Goal: Transaction & Acquisition: Download file/media

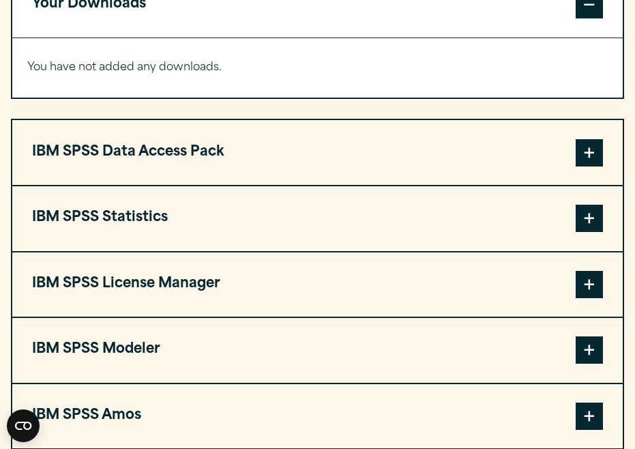
scroll to position [1058, 0]
click at [583, 166] on span at bounding box center [589, 152] width 27 height 27
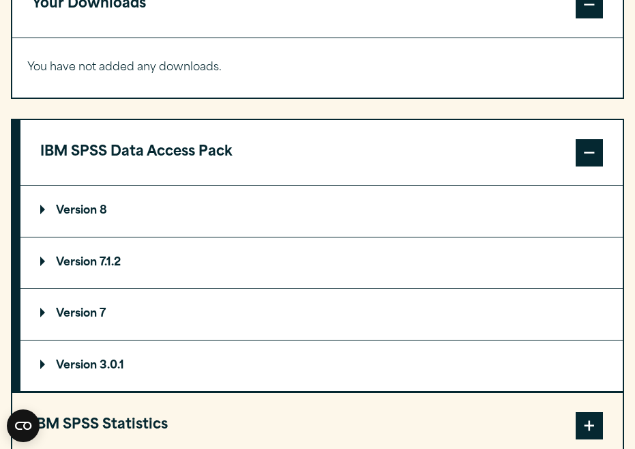
click at [43, 216] on p "Version 8" at bounding box center [73, 210] width 67 height 11
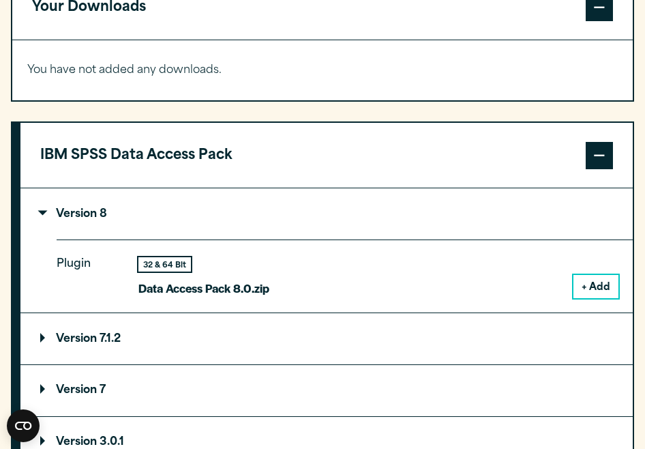
click at [0, 0] on div "Close" at bounding box center [0, 0] width 0 height 0
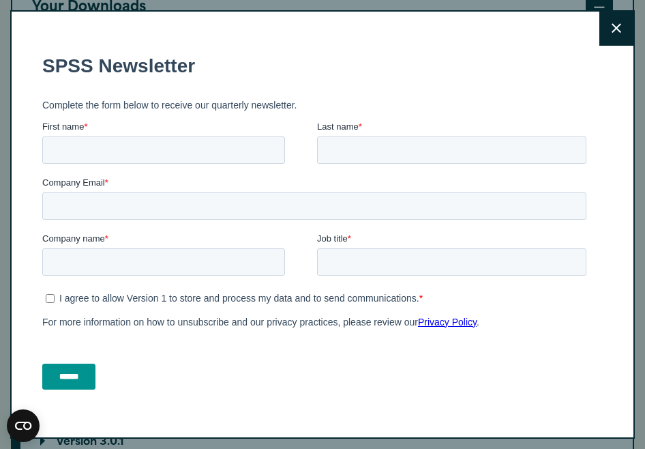
click at [612, 29] on icon at bounding box center [617, 28] width 10 height 10
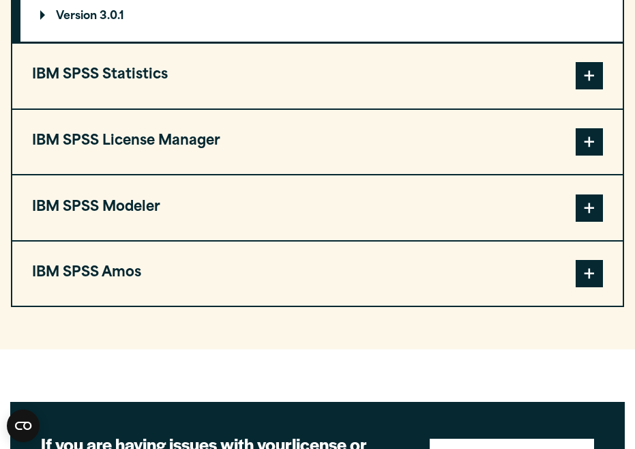
scroll to position [1480, 0]
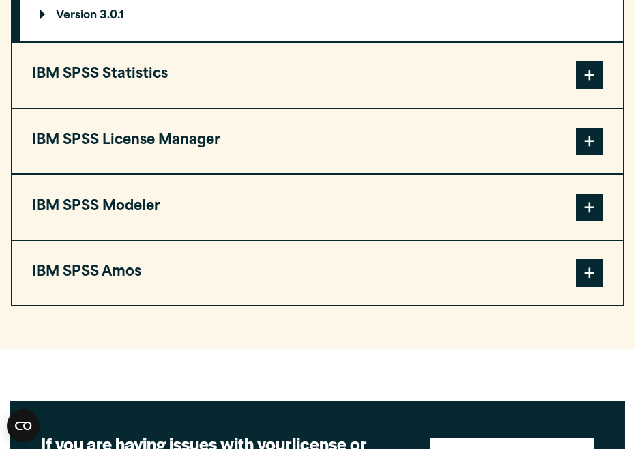
click at [591, 286] on span at bounding box center [589, 272] width 27 height 27
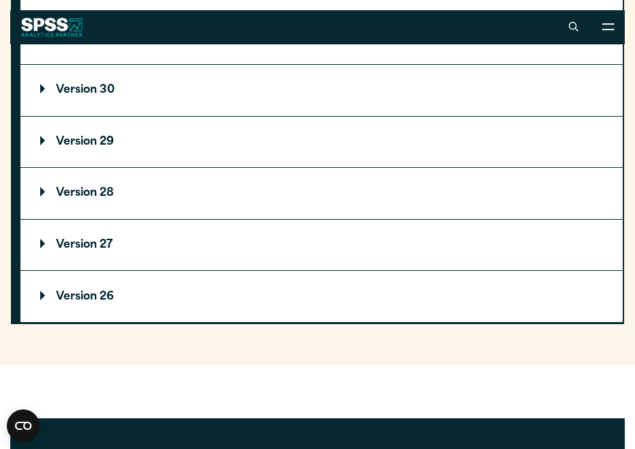
scroll to position [1492, 0]
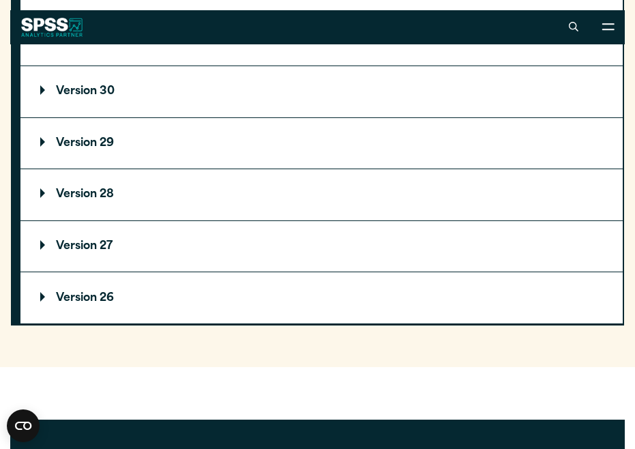
click at [42, 63] on summary "Version 31" at bounding box center [321, 39] width 602 height 51
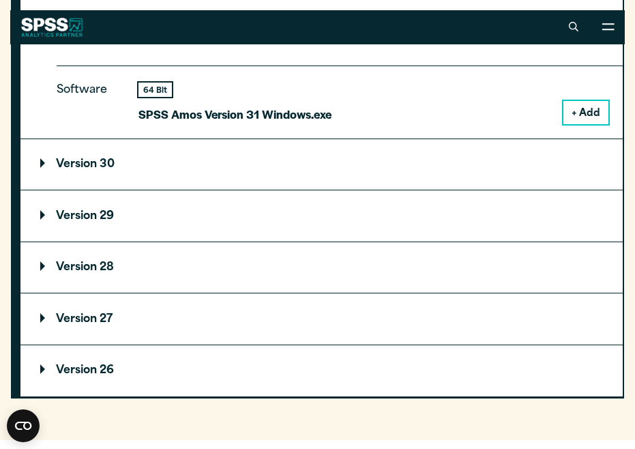
click at [591, 124] on button "+ Add" at bounding box center [585, 112] width 45 height 23
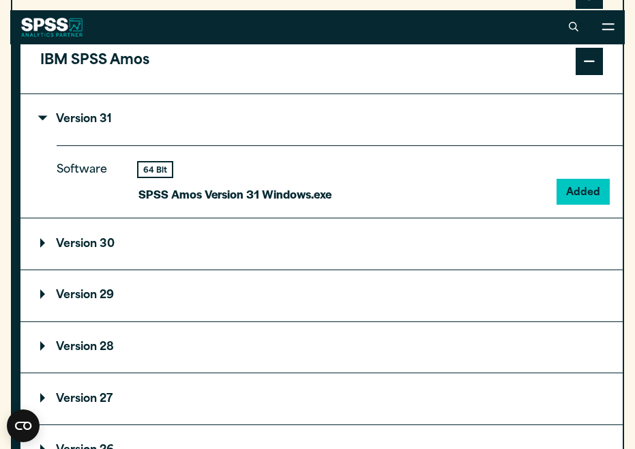
scroll to position [1436, 0]
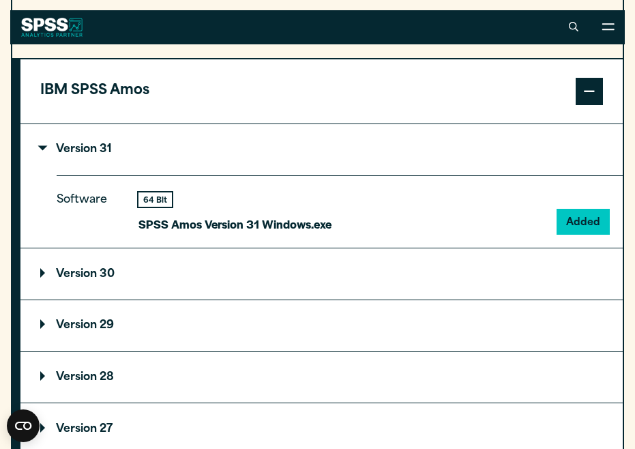
click at [590, 105] on span at bounding box center [589, 91] width 27 height 27
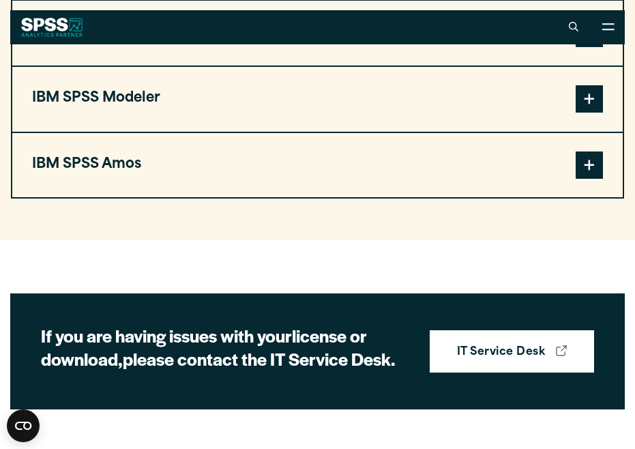
scroll to position [1362, 0]
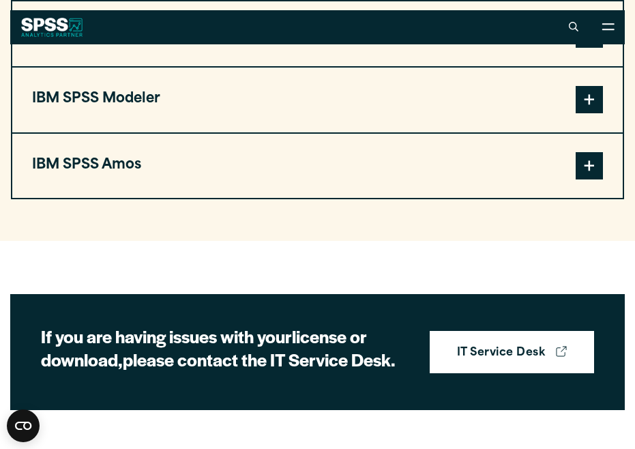
click at [589, 113] on span at bounding box center [589, 99] width 27 height 27
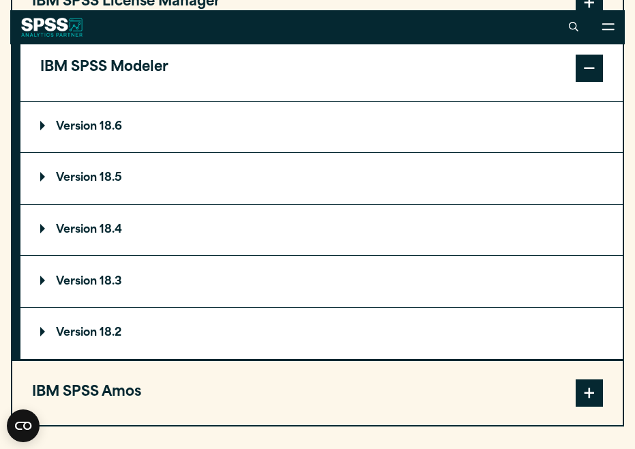
scroll to position [1393, 0]
click at [40, 151] on summary "Version 18.6" at bounding box center [321, 127] width 602 height 51
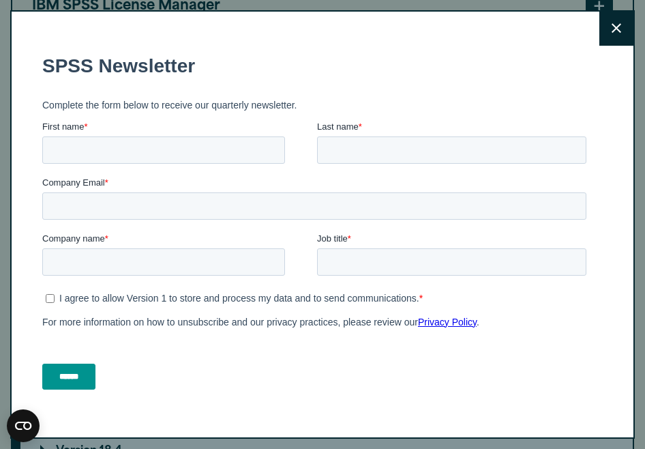
click at [612, 28] on icon at bounding box center [617, 28] width 10 height 10
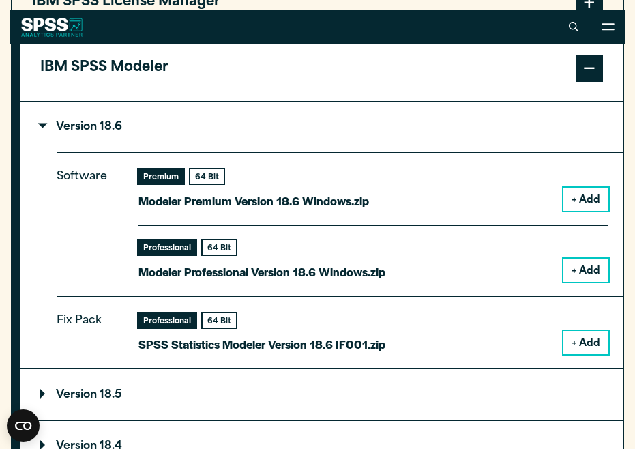
click at [581, 211] on button "+ Add" at bounding box center [585, 199] width 45 height 23
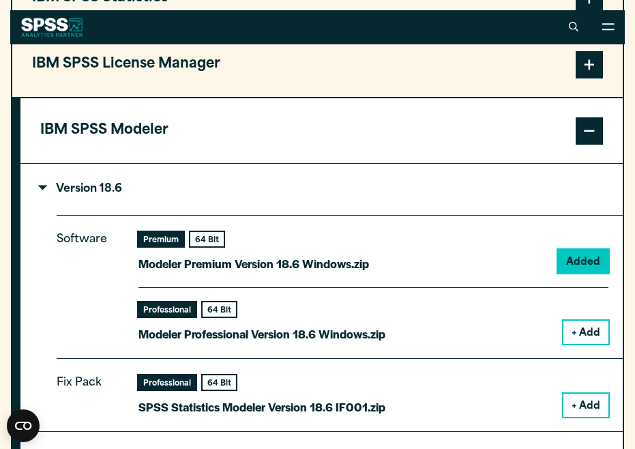
scroll to position [1371, 0]
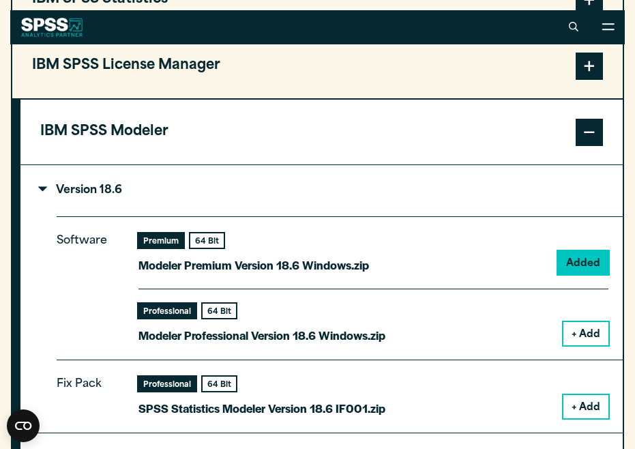
click at [594, 146] on span at bounding box center [589, 132] width 27 height 27
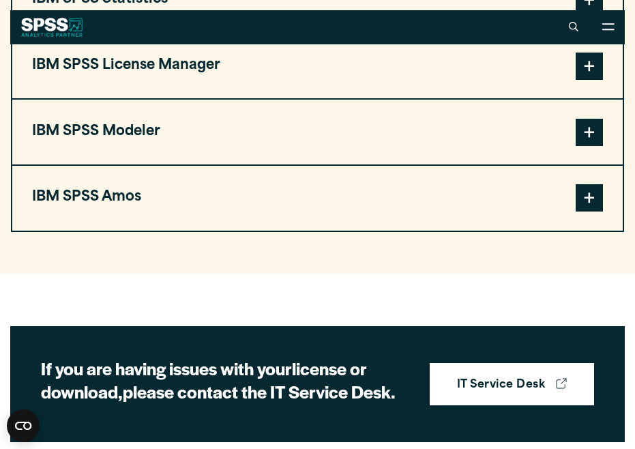
click at [593, 80] on span at bounding box center [589, 66] width 27 height 27
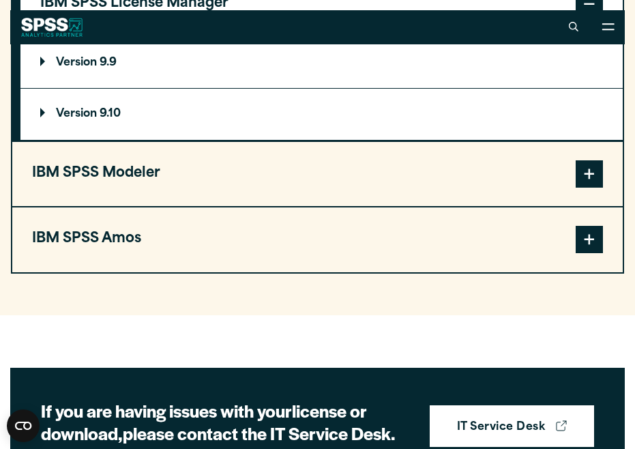
scroll to position [1433, 0]
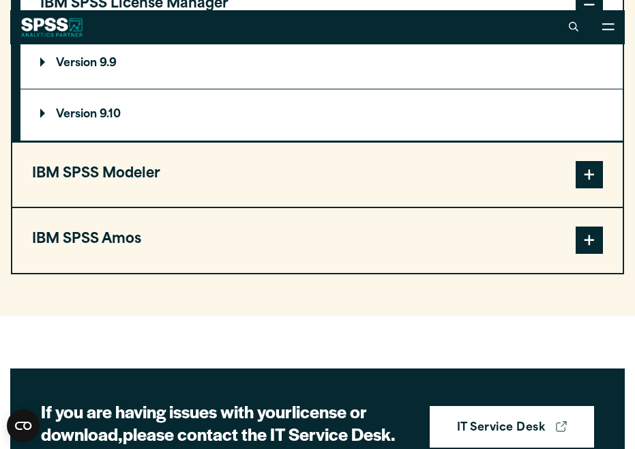
click at [42, 120] on p "Version 9.10" at bounding box center [80, 114] width 80 height 11
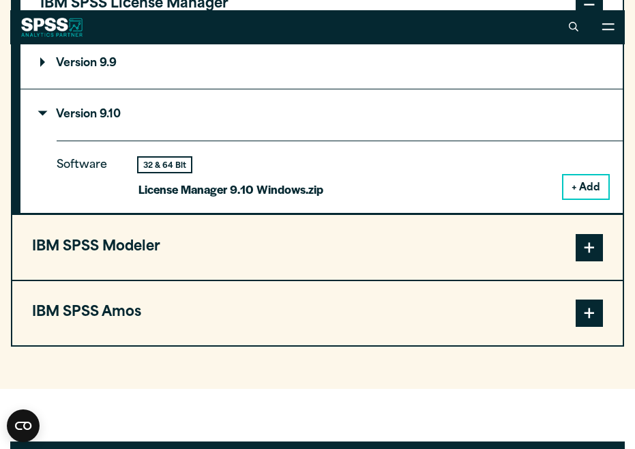
click at [580, 198] on button "+ Add" at bounding box center [585, 186] width 45 height 23
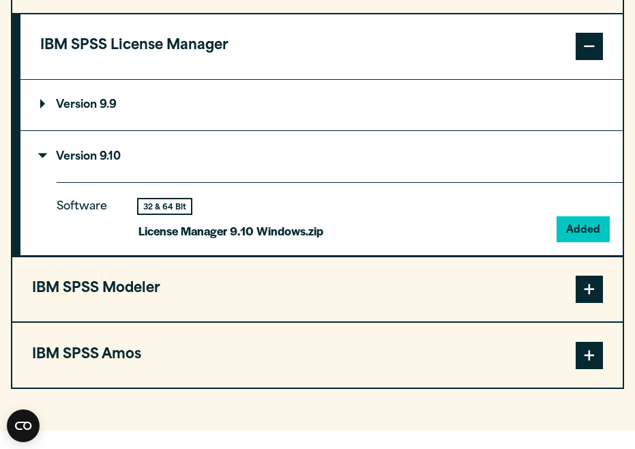
scroll to position [1474, 0]
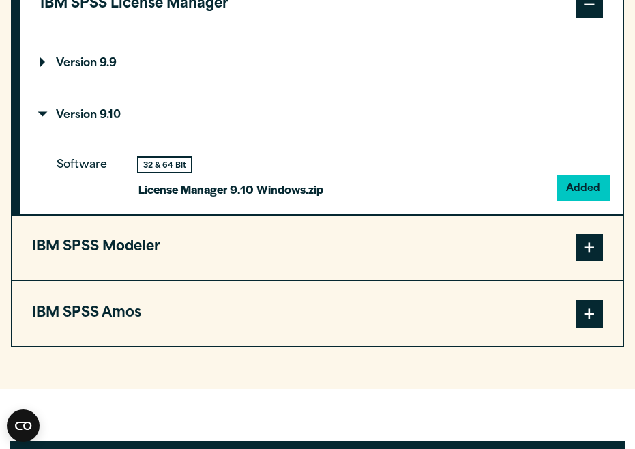
click at [588, 18] on span at bounding box center [589, 4] width 27 height 27
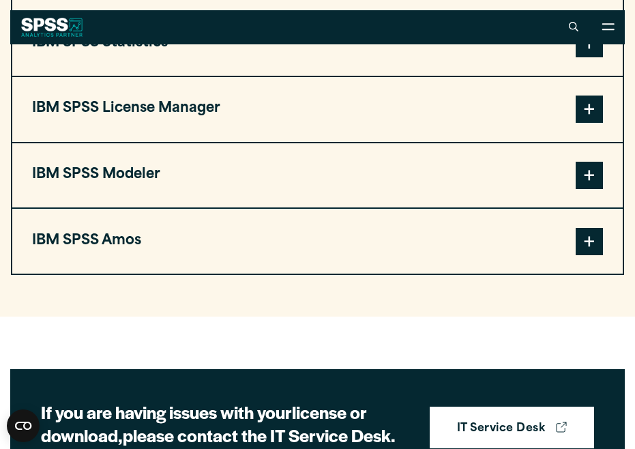
scroll to position [1366, 0]
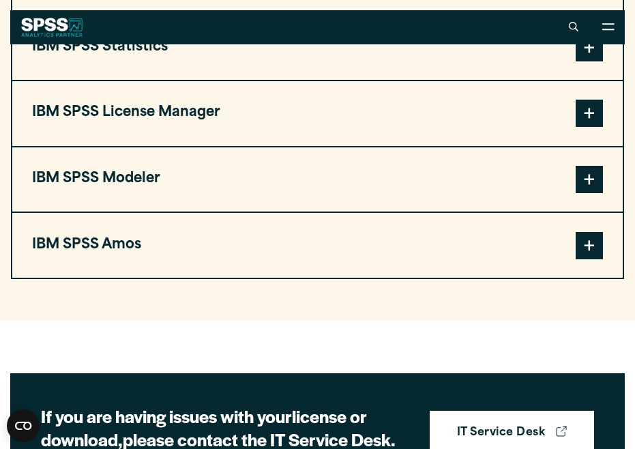
click at [588, 61] on span at bounding box center [589, 47] width 27 height 27
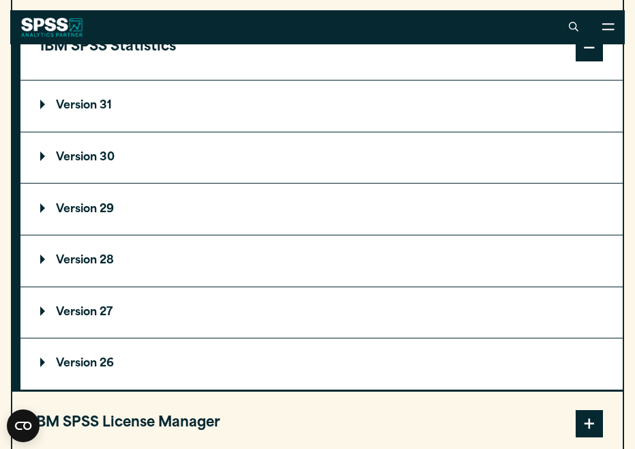
click at [45, 111] on p "Version 31" at bounding box center [76, 105] width 72 height 11
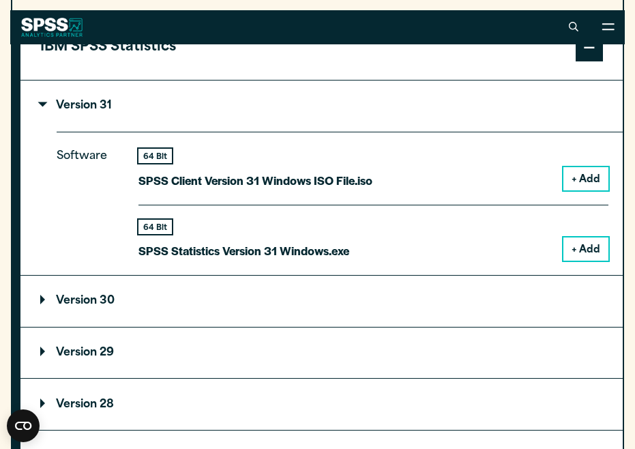
click at [593, 260] on button "+ Add" at bounding box center [585, 248] width 45 height 23
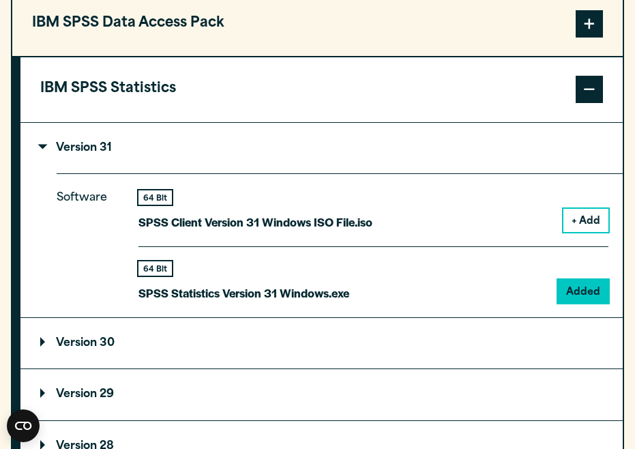
scroll to position [1408, 0]
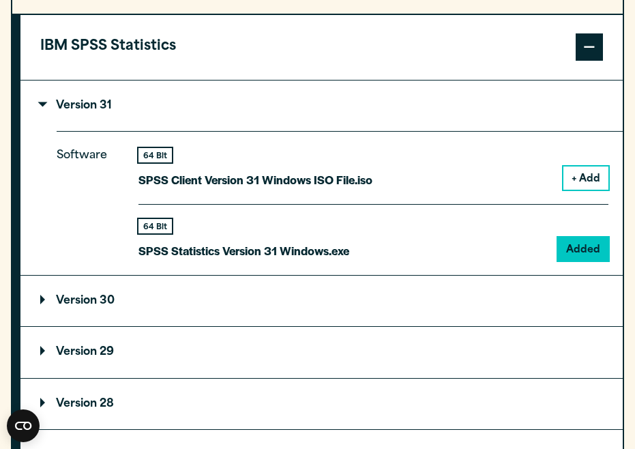
click at [587, 61] on span at bounding box center [589, 46] width 27 height 27
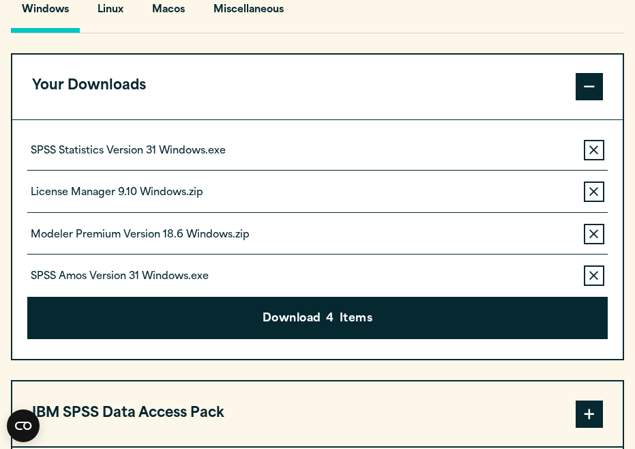
scroll to position [981, 0]
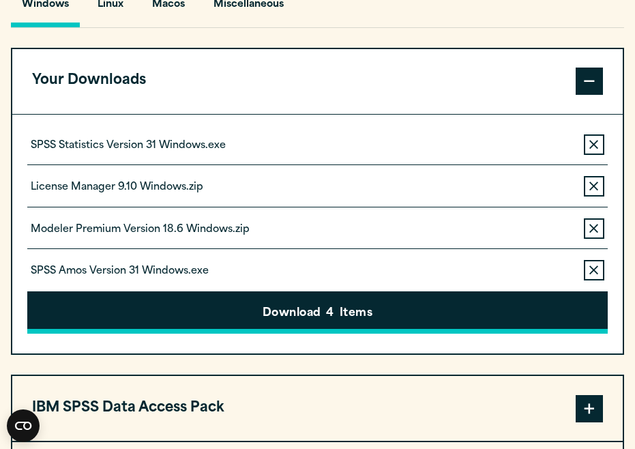
click at [336, 333] on button "Download 4 Items" at bounding box center [317, 312] width 580 height 42
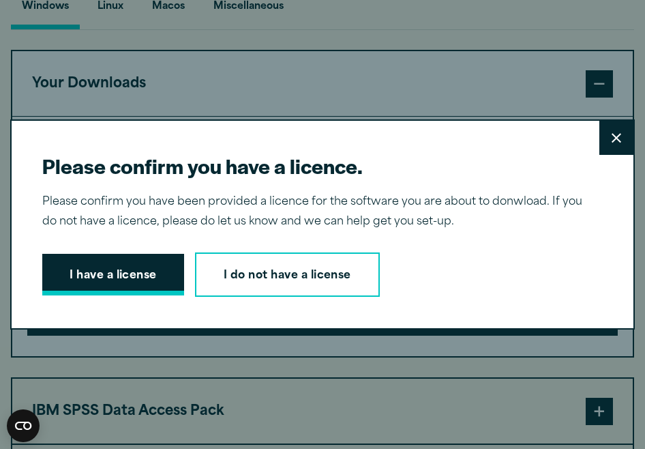
click at [147, 274] on button "I have a license" at bounding box center [113, 275] width 142 height 42
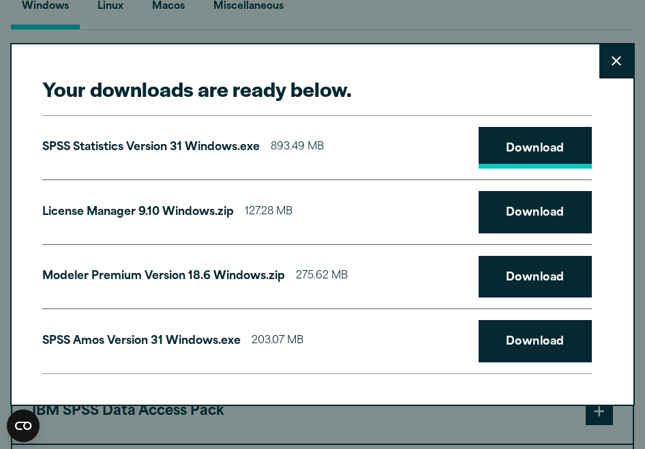
click at [537, 150] on link "Download" at bounding box center [535, 148] width 113 height 42
click at [18, 313] on div "Your downloads are ready below. Close SPSS Statistics Version 31 Windows.exe 89…" at bounding box center [322, 224] width 625 height 363
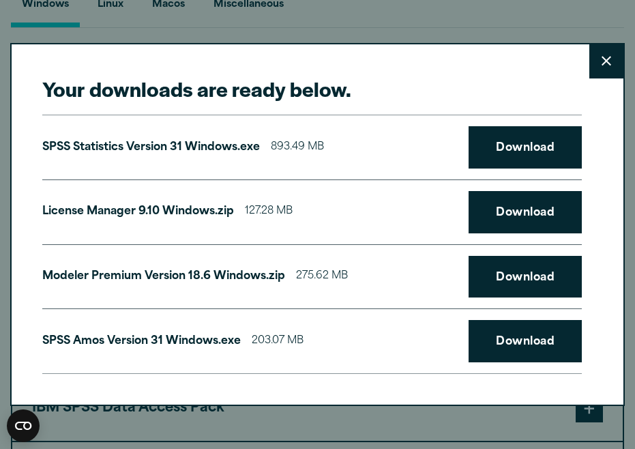
click at [286, 425] on div "Your downloads are ready below. Close SPSS Statistics Version 31 Windows.exe 89…" at bounding box center [317, 224] width 635 height 449
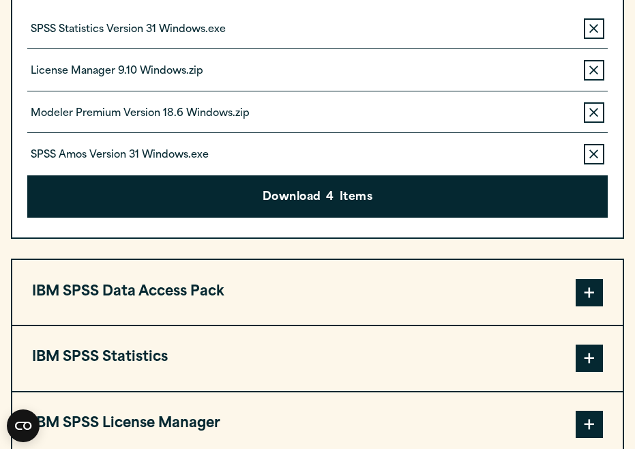
scroll to position [1105, 0]
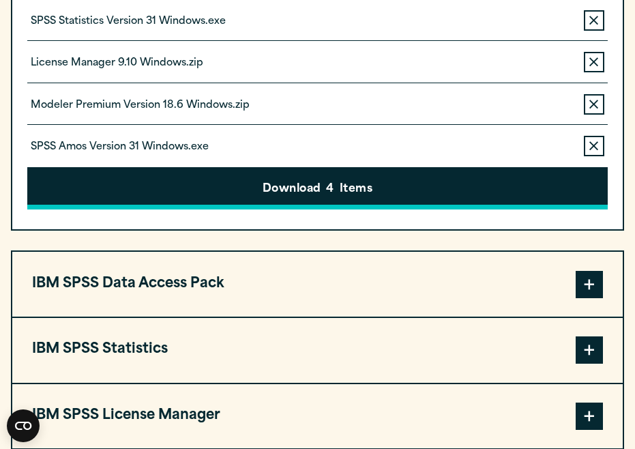
click at [303, 207] on button "Download 4 Items" at bounding box center [317, 188] width 580 height 42
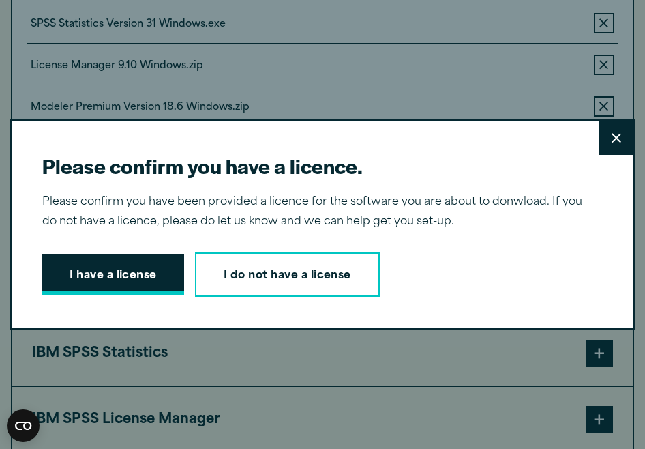
click at [159, 272] on button "I have a license" at bounding box center [113, 275] width 142 height 42
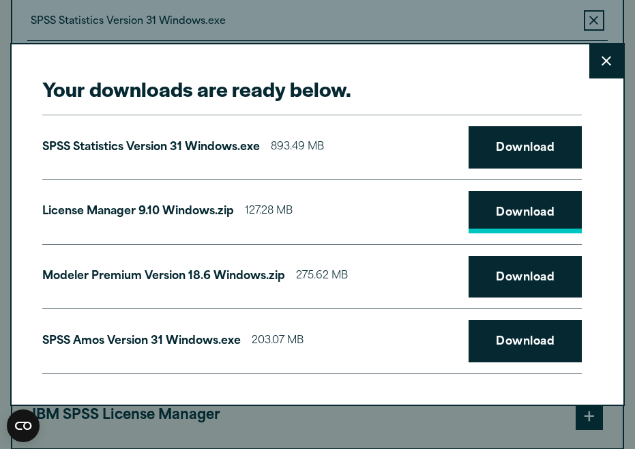
click at [526, 215] on link "Download" at bounding box center [524, 212] width 113 height 42
click at [522, 269] on link "Download" at bounding box center [524, 277] width 113 height 42
click at [520, 342] on link "Download" at bounding box center [524, 341] width 113 height 42
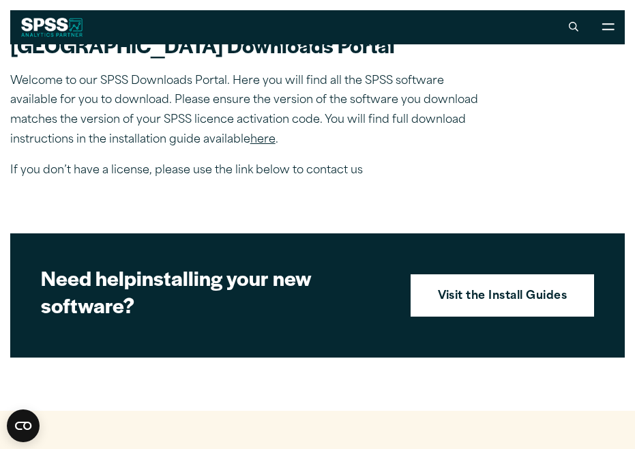
scroll to position [239, 0]
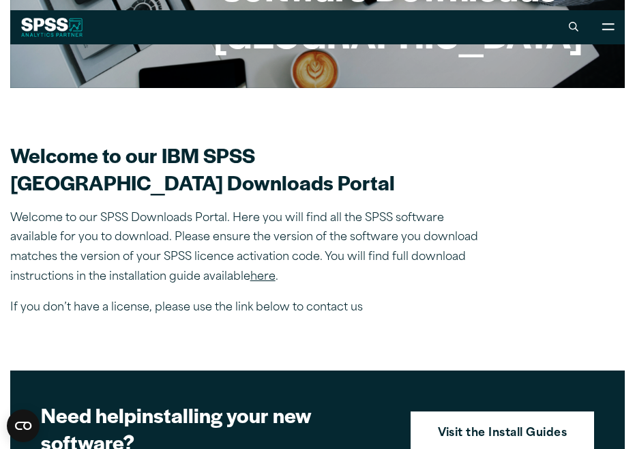
click at [266, 282] on link "here" at bounding box center [262, 276] width 25 height 11
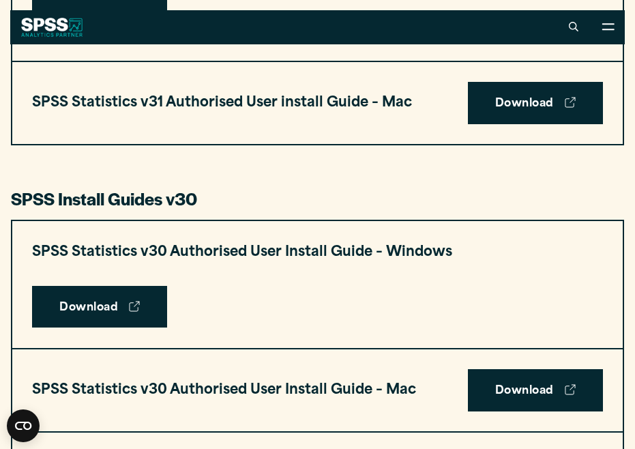
scroll to position [73, 0]
